Goal: Communication & Community: Answer question/provide support

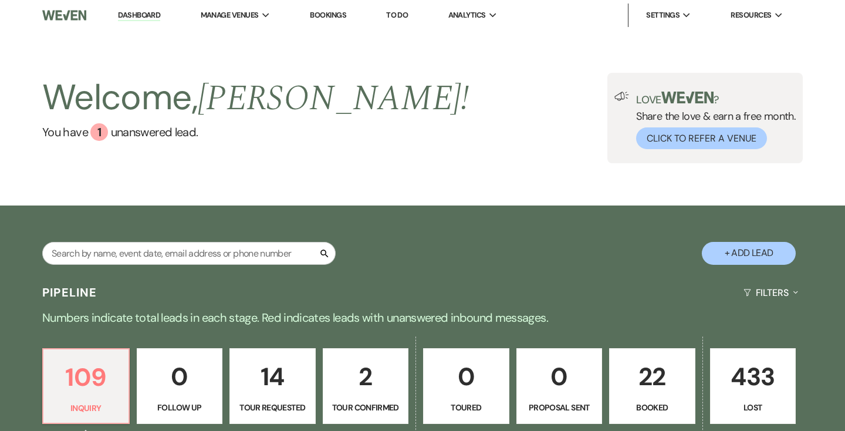
click at [136, 12] on link "Dashboard" at bounding box center [139, 15] width 42 height 11
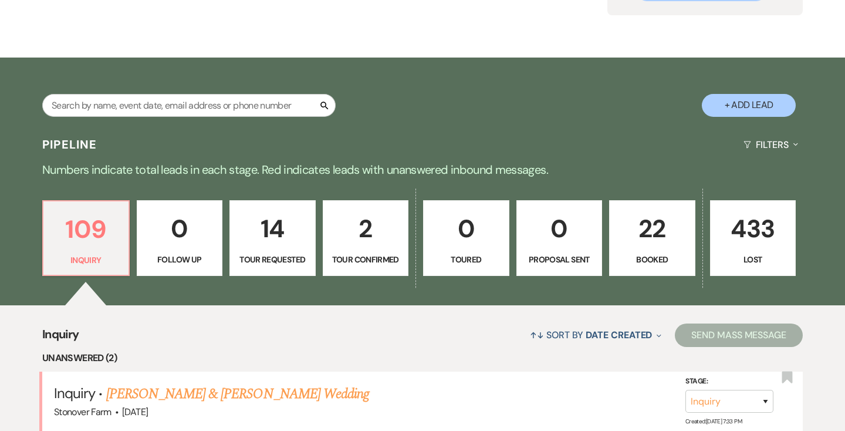
scroll to position [159, 0]
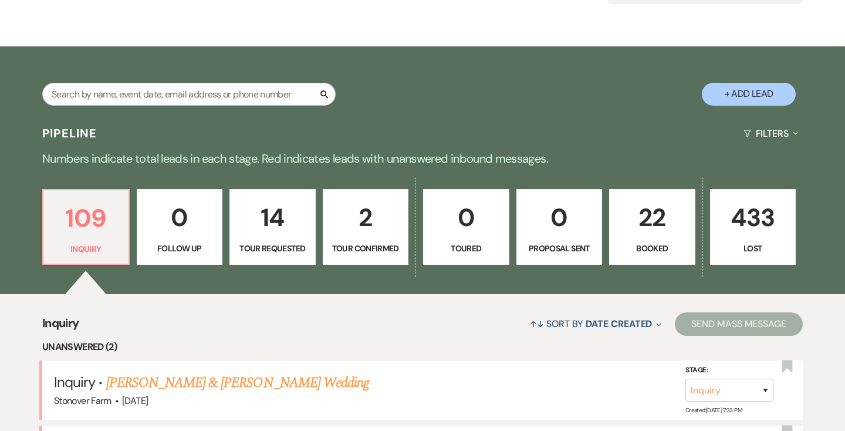
click at [368, 220] on p "2" at bounding box center [365, 217] width 71 height 39
select select "4"
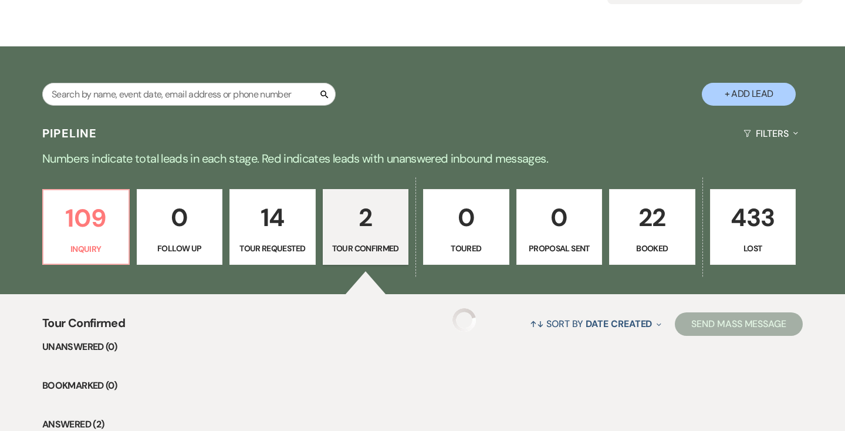
select select "4"
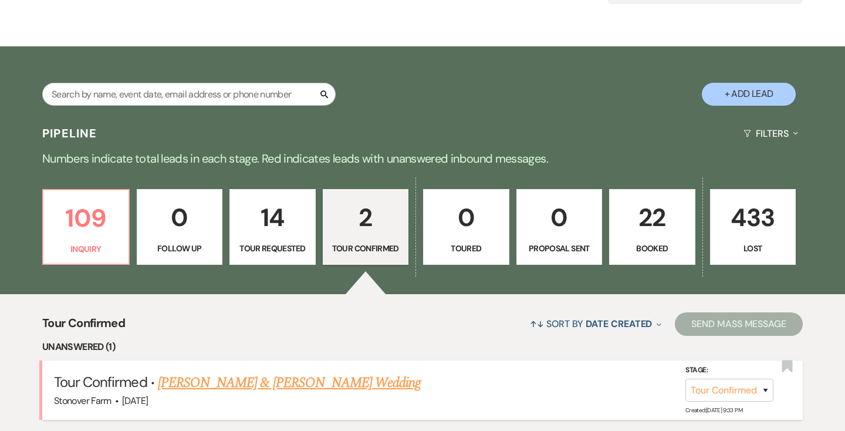
click at [254, 384] on link "[PERSON_NAME] & [PERSON_NAME] Wedding" at bounding box center [289, 382] width 263 height 21
select select "4"
select select "5"
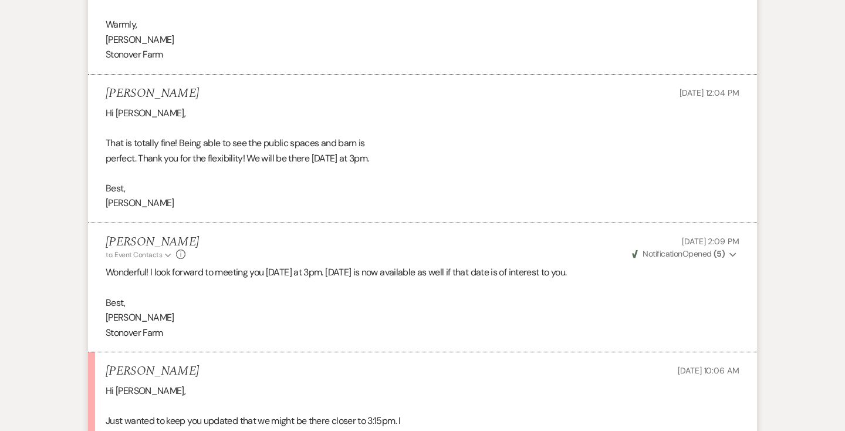
scroll to position [2207, 0]
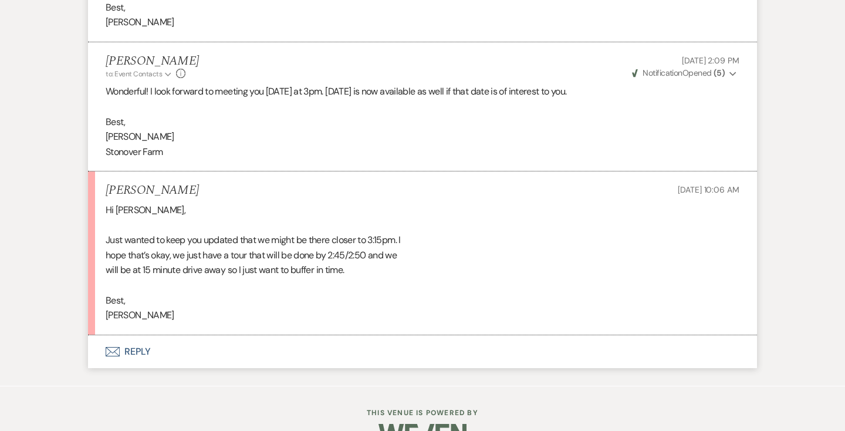
click at [142, 335] on button "Envelope Reply" at bounding box center [422, 351] width 669 height 33
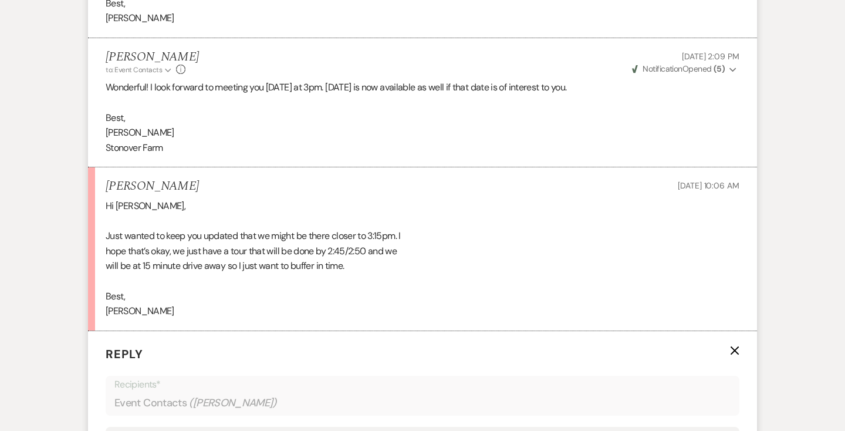
scroll to position [2469, 0]
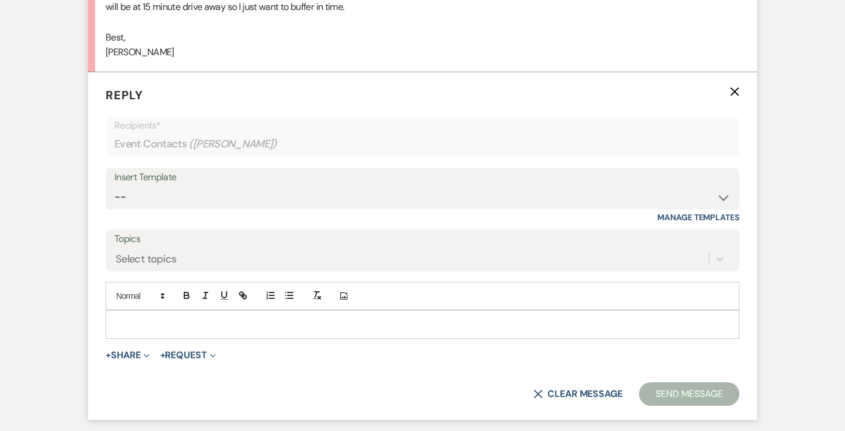
click at [157, 318] on p at bounding box center [422, 324] width 615 height 13
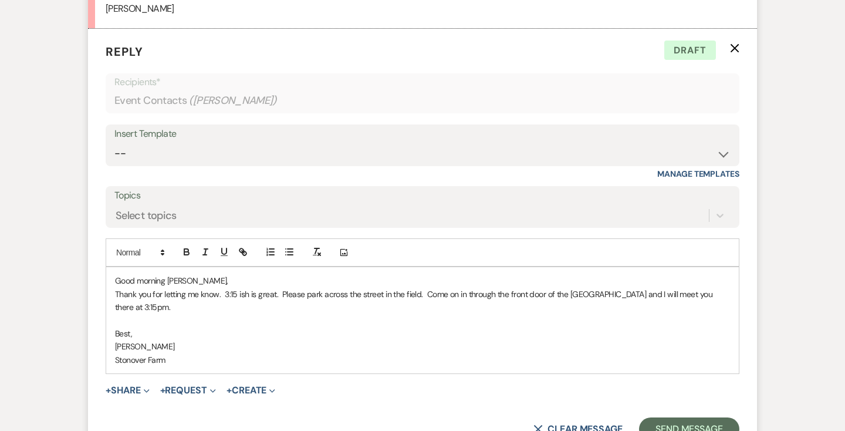
scroll to position [2516, 0]
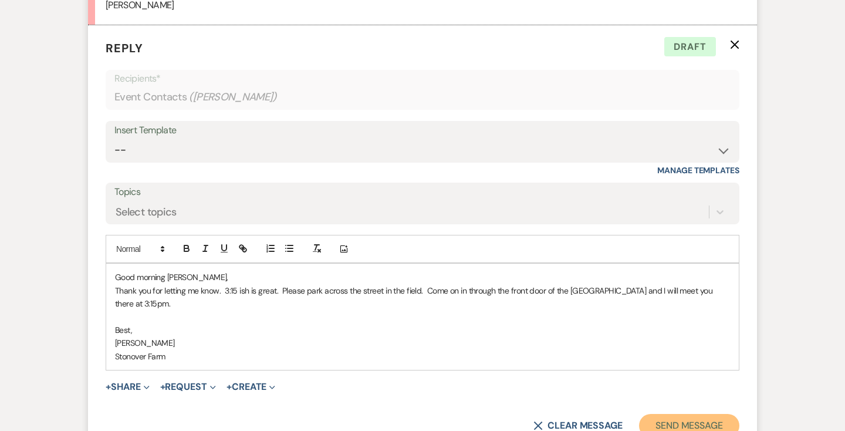
click at [679, 414] on button "Send Message" at bounding box center [689, 425] width 100 height 23
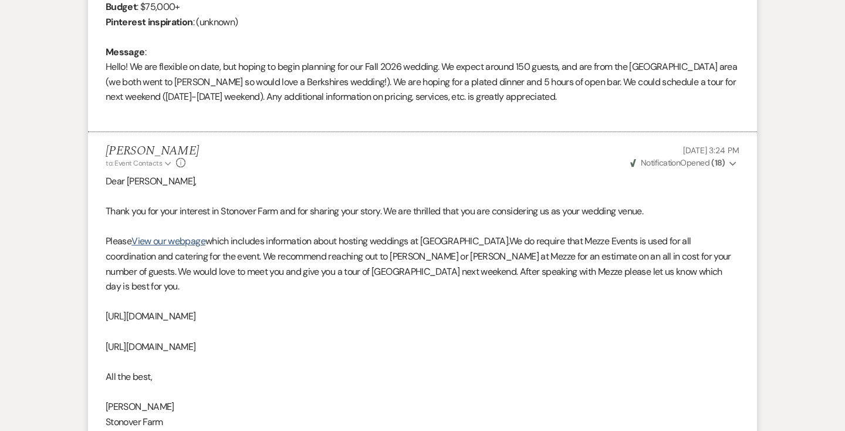
scroll to position [447, 0]
